Goal: Information Seeking & Learning: Find specific fact

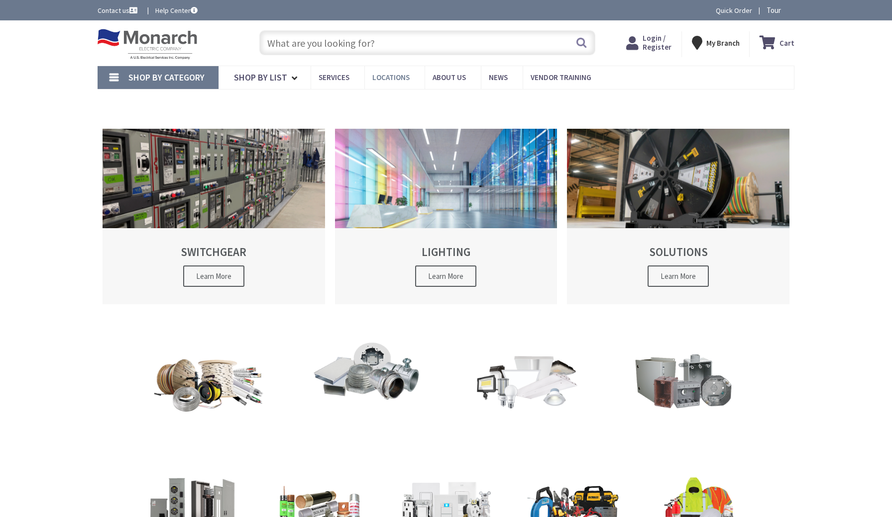
type input "[PERSON_NAME][GEOGRAPHIC_DATA][US_STATE], [GEOGRAPHIC_DATA]"
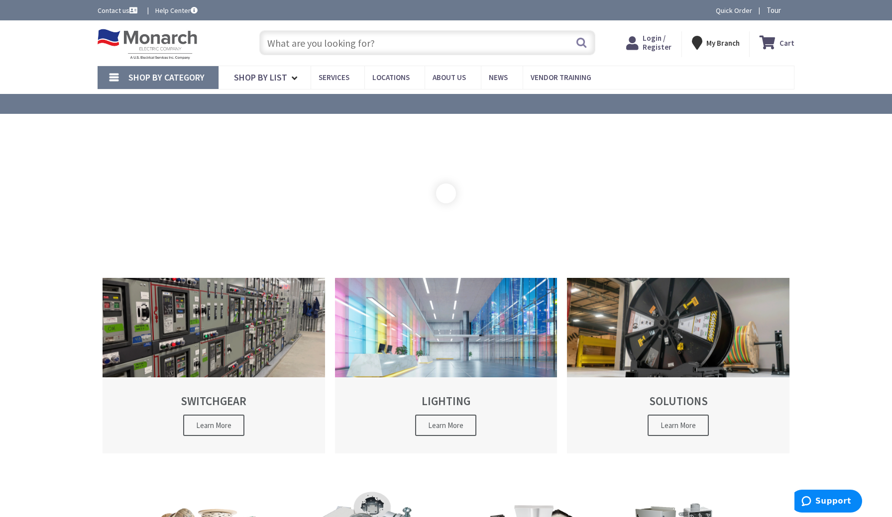
click at [356, 50] on input "text" at bounding box center [427, 42] width 336 height 25
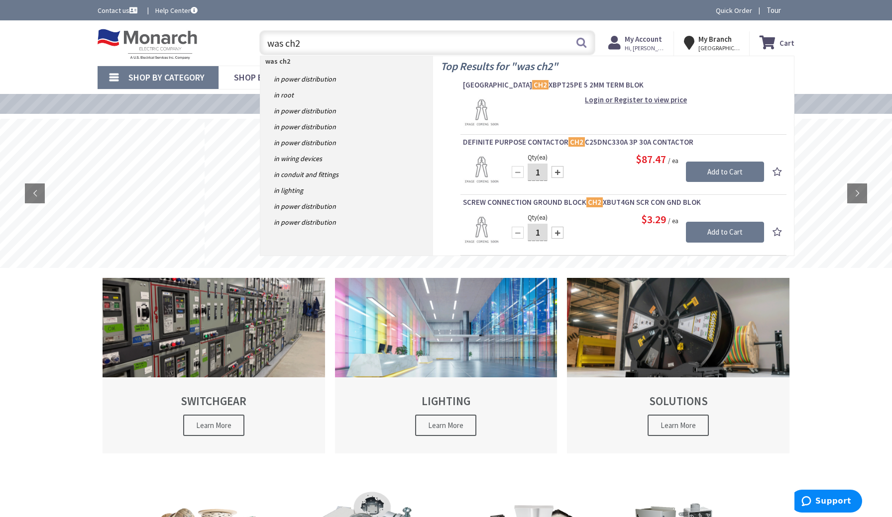
click at [285, 44] on input "was ch2" at bounding box center [427, 42] width 336 height 25
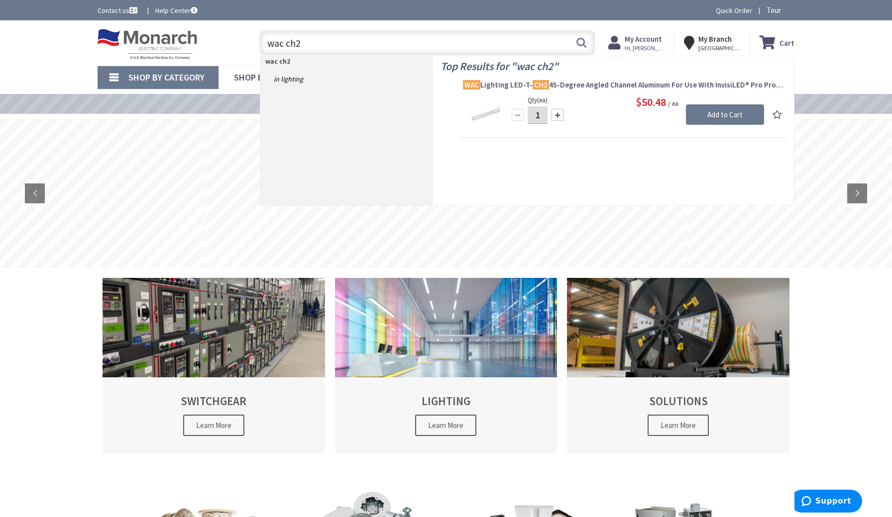
click at [361, 30] on div "wac ch2 wac ch2 Search" at bounding box center [424, 42] width 341 height 32
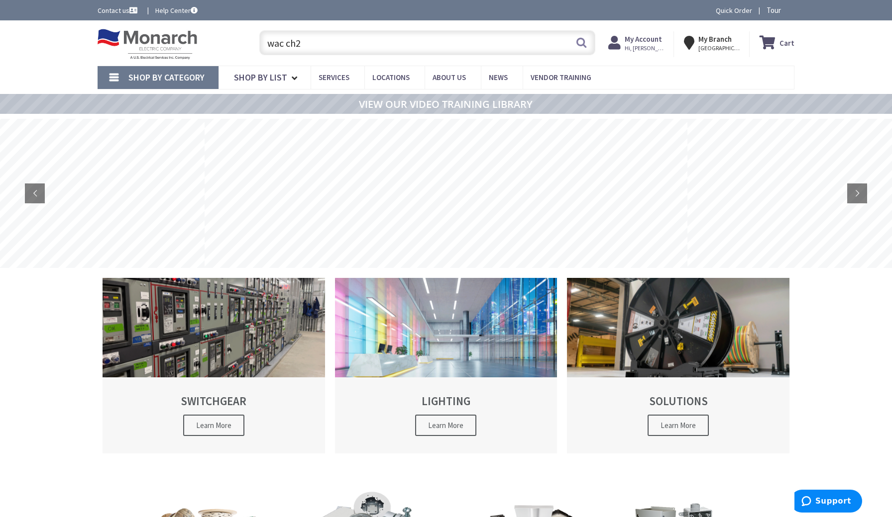
click at [349, 45] on input "wac ch2" at bounding box center [427, 42] width 336 height 25
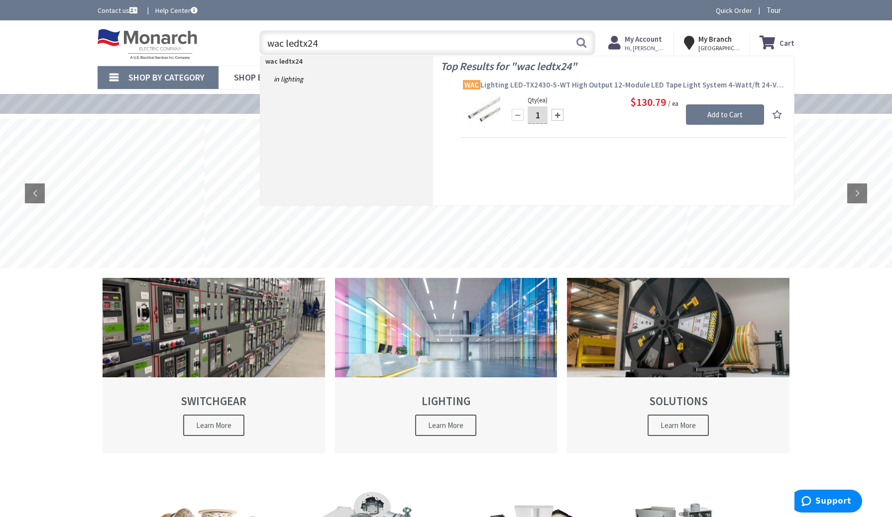
type input "wac ledtx24"
click at [613, 87] on span "WAC Lighting LED-TX2430-5-WT High Output 12-Module LED Tape Light System 4-Watt…" at bounding box center [623, 85] width 321 height 10
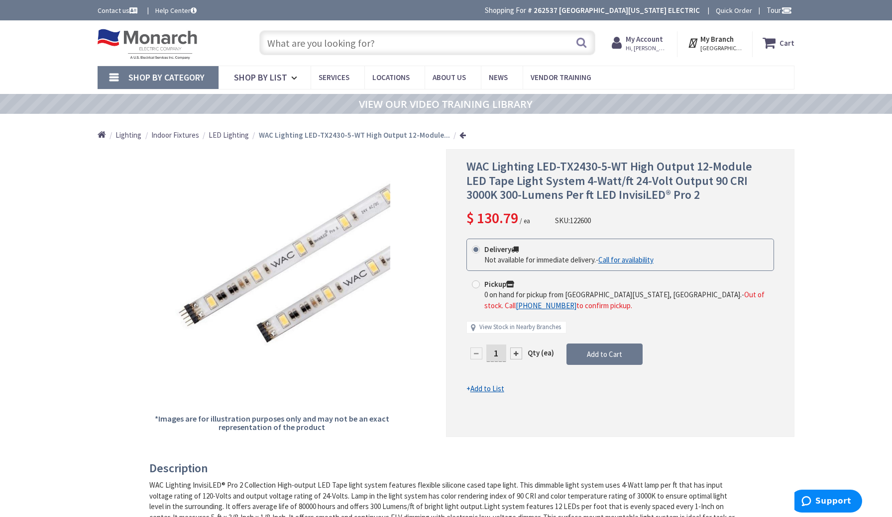
click at [351, 46] on input "text" at bounding box center [427, 42] width 336 height 25
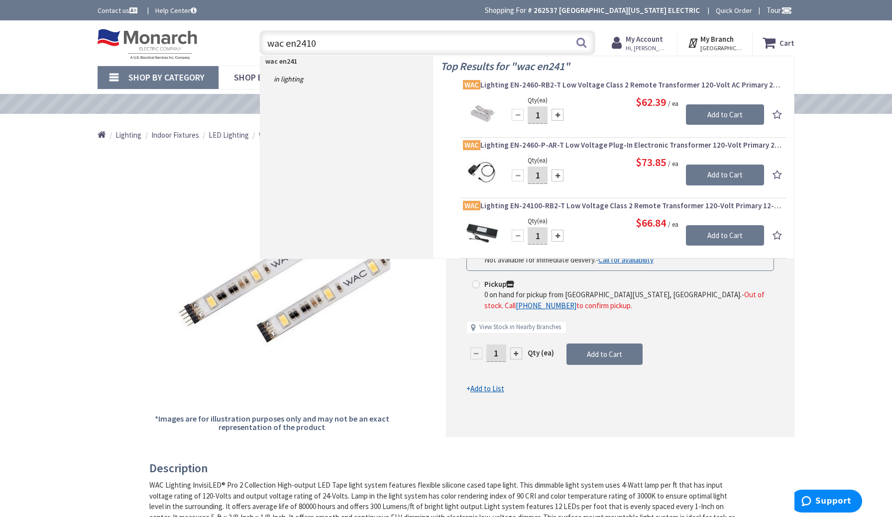
type input "wac en24100"
